Goal: Task Accomplishment & Management: Use online tool/utility

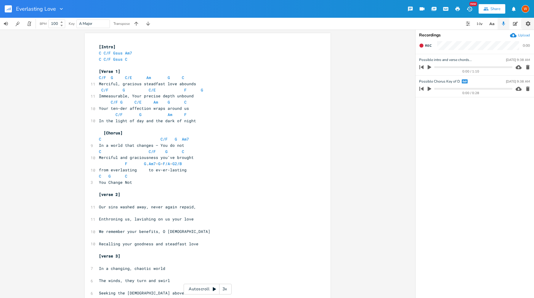
scroll to position [272, 0]
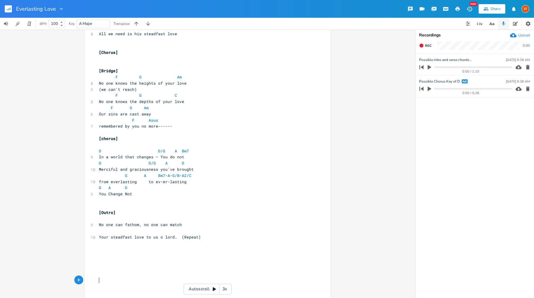
click at [516, 35] on div "Upload" at bounding box center [520, 35] width 20 height 7
click at [466, 102] on icon "button" at bounding box center [465, 103] width 6 height 6
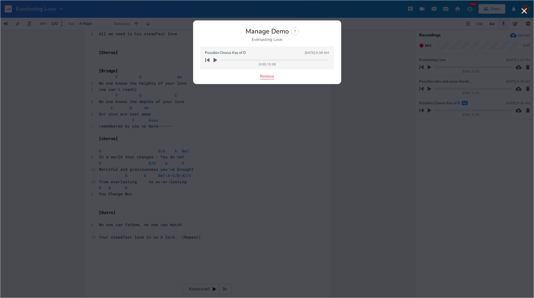
click at [269, 78] on button "Remove" at bounding box center [267, 76] width 14 height 5
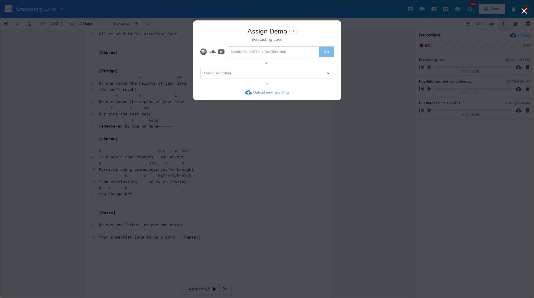
click at [281, 75] on div "Select Recording Dropdown" at bounding box center [267, 73] width 134 height 11
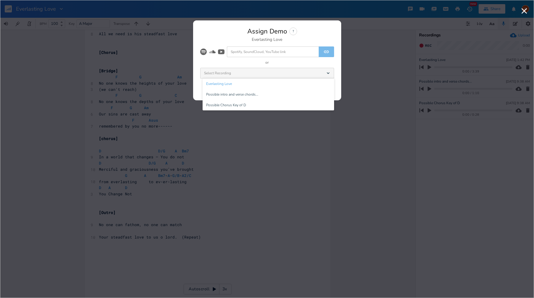
click at [253, 82] on li "Everlasting Love" at bounding box center [268, 83] width 131 height 11
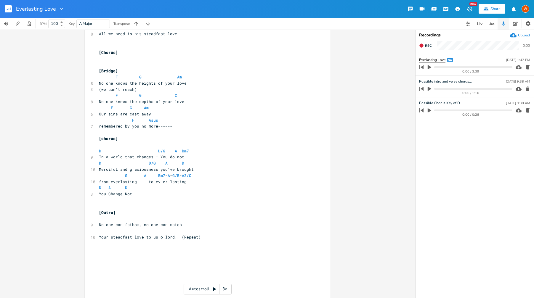
click at [445, 60] on input "Everlasting Love" at bounding box center [432, 60] width 26 height 6
type input "Everlasting Love Piano"
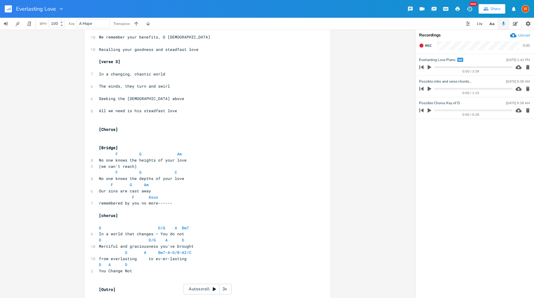
scroll to position [194, 0]
click at [12, 9] on button "button" at bounding box center [11, 9] width 12 height 14
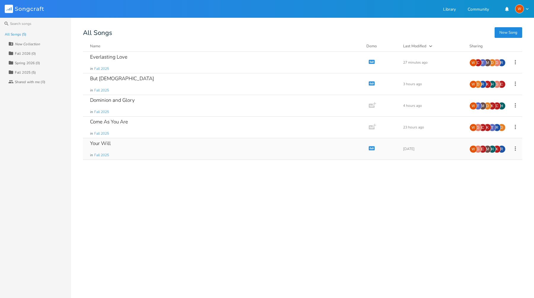
click at [104, 146] on div "Your Will" at bounding box center [100, 143] width 21 height 5
